Goal: Find specific page/section: Find specific page/section

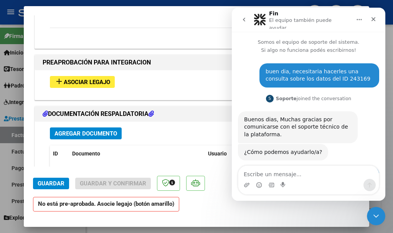
scroll to position [416, 0]
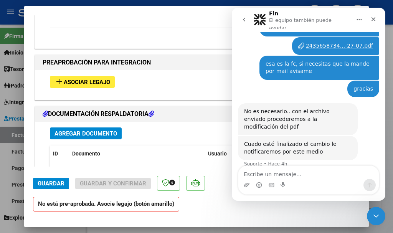
click at [179, 3] on div at bounding box center [196, 116] width 393 height 233
type input "$ 0,00"
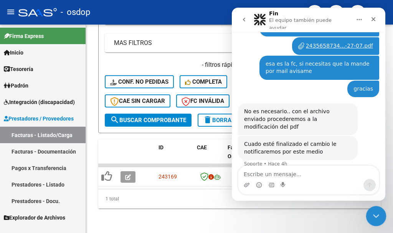
click at [377, 212] on icon "Cerrar Intercom Messenger" at bounding box center [375, 214] width 9 height 9
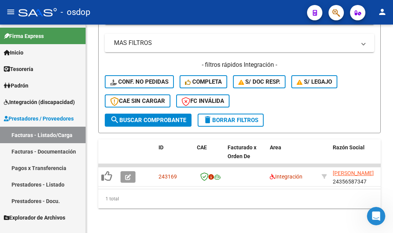
click at [55, 184] on link "Prestadores - Listado" at bounding box center [43, 184] width 86 height 17
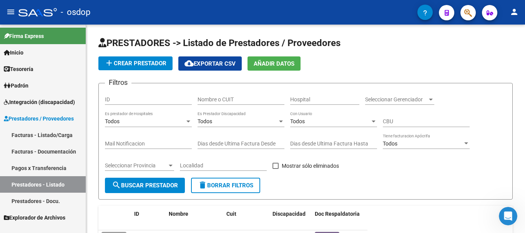
scroll to position [416, 0]
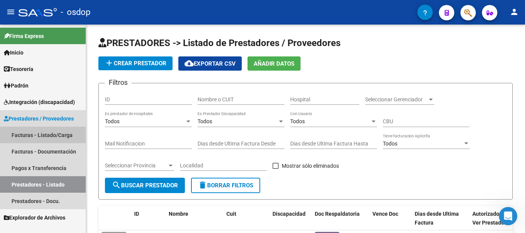
click at [41, 132] on link "Facturas - Listado/Carga" at bounding box center [43, 135] width 86 height 17
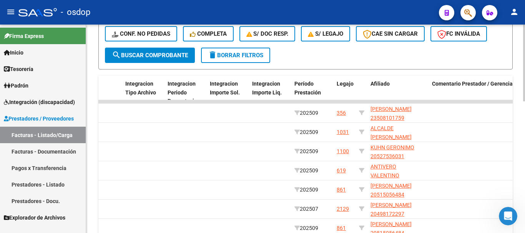
scroll to position [356, 0]
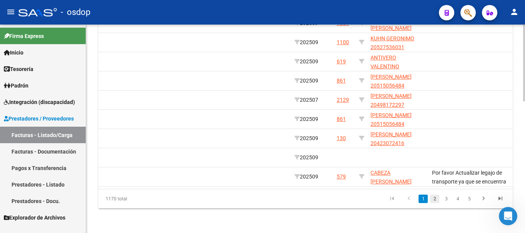
click at [393, 201] on link "2" at bounding box center [434, 199] width 9 height 8
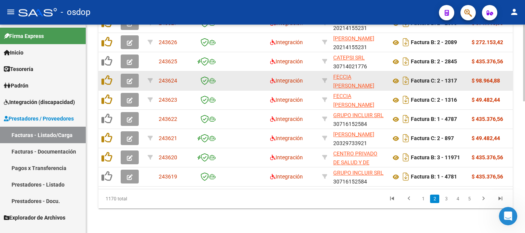
scroll to position [241, 0]
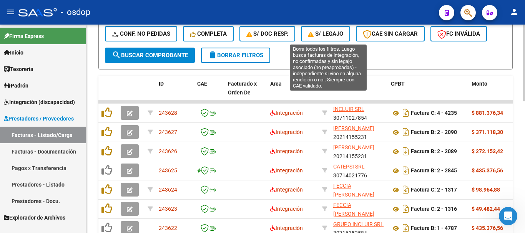
click at [327, 31] on span "S/ legajo" at bounding box center [325, 33] width 35 height 7
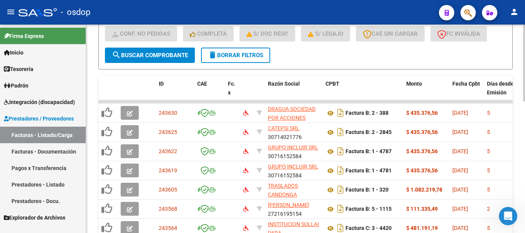
scroll to position [356, 0]
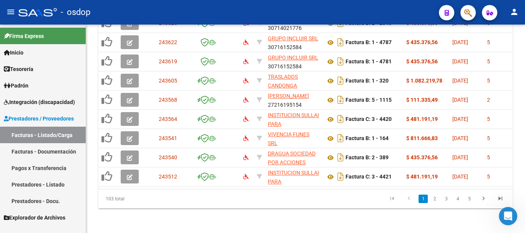
drag, startPoint x: 107, startPoint y: 200, endPoint x: 125, endPoint y: 198, distance: 18.1
click at [125, 198] on div "103 total" at bounding box center [138, 198] width 81 height 19
click at [132, 199] on div "103 total" at bounding box center [138, 198] width 81 height 19
drag, startPoint x: 121, startPoint y: 201, endPoint x: 105, endPoint y: 201, distance: 16.1
click at [105, 201] on div "103 total" at bounding box center [138, 198] width 81 height 19
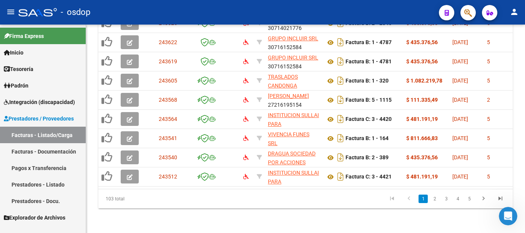
drag, startPoint x: 218, startPoint y: 198, endPoint x: 286, endPoint y: 200, distance: 68.0
click at [219, 198] on datatable-pager "1 2 3 4 5" at bounding box center [346, 198] width 325 height 13
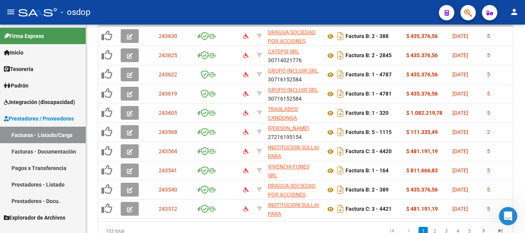
scroll to position [203, 0]
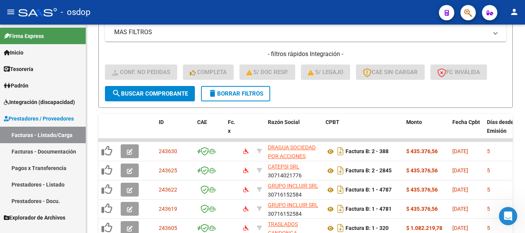
click at [249, 95] on span "delete Borrar Filtros" at bounding box center [235, 93] width 55 height 7
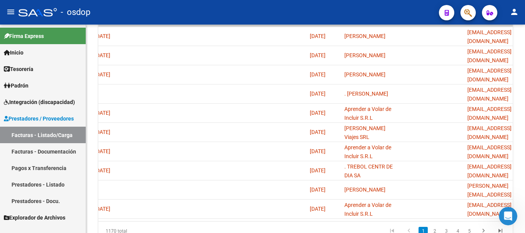
scroll to position [0, 1566]
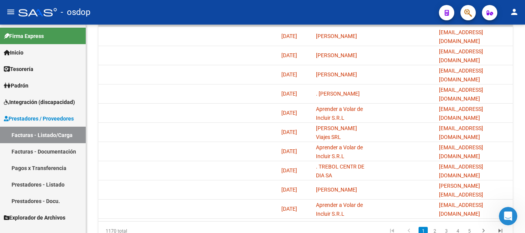
drag, startPoint x: 183, startPoint y: 227, endPoint x: 8, endPoint y: 1, distance: 285.6
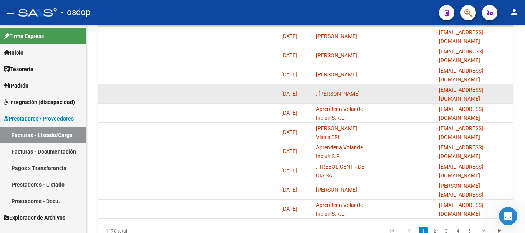
drag, startPoint x: 440, startPoint y: 92, endPoint x: 447, endPoint y: 78, distance: 15.6
click at [393, 92] on div "[EMAIL_ADDRESS][DOMAIN_NAME]" at bounding box center [474, 94] width 71 height 16
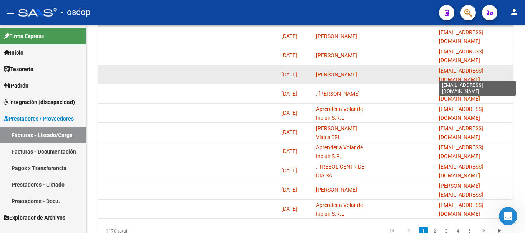
scroll to position [0, 6]
drag, startPoint x: 439, startPoint y: 75, endPoint x: 511, endPoint y: 74, distance: 72.6
click at [393, 74] on datatable-body-cell "[EMAIL_ADDRESS][DOMAIN_NAME]" at bounding box center [473, 74] width 77 height 19
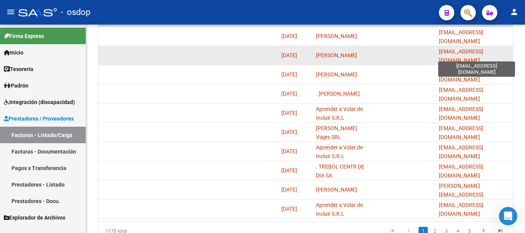
drag, startPoint x: 437, startPoint y: 53, endPoint x: 505, endPoint y: 55, distance: 68.0
click at [393, 55] on datatable-body-cell "[EMAIL_ADDRESS][DOMAIN_NAME]" at bounding box center [473, 55] width 77 height 19
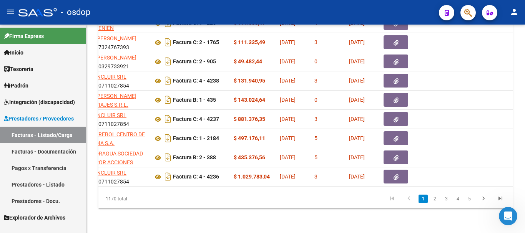
scroll to position [0, 0]
